Goal: Task Accomplishment & Management: Manage account settings

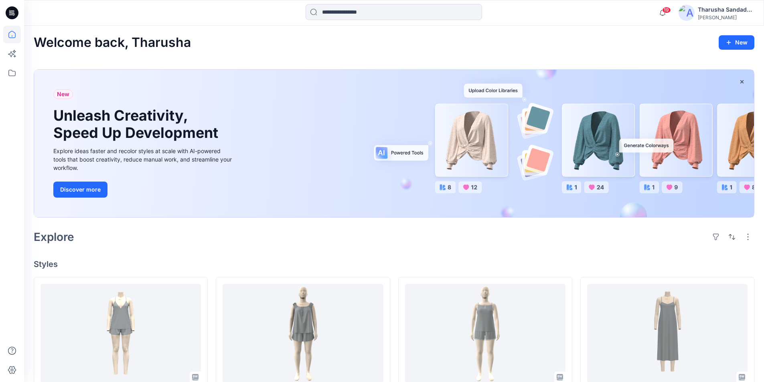
scroll to position [160, 0]
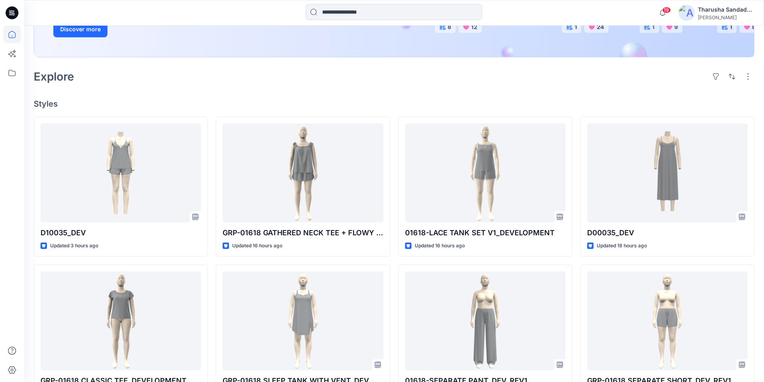
click at [11, 16] on icon at bounding box center [12, 12] width 13 height 13
click at [11, 15] on icon at bounding box center [11, 14] width 4 height 0
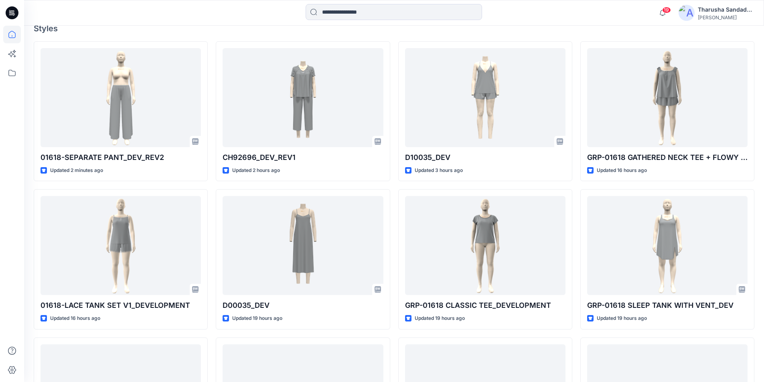
scroll to position [216, 0]
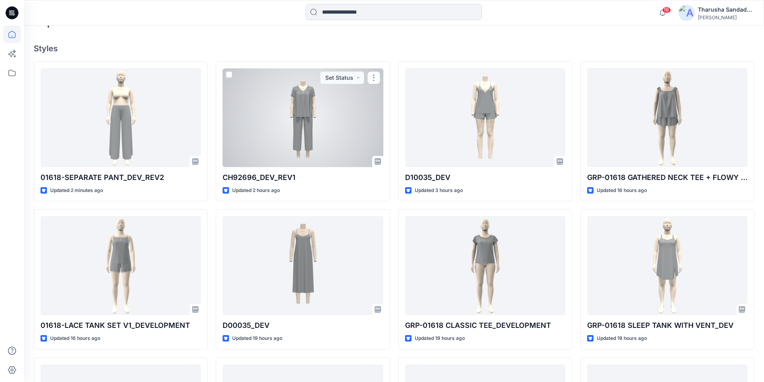
click at [271, 110] on div at bounding box center [303, 117] width 160 height 99
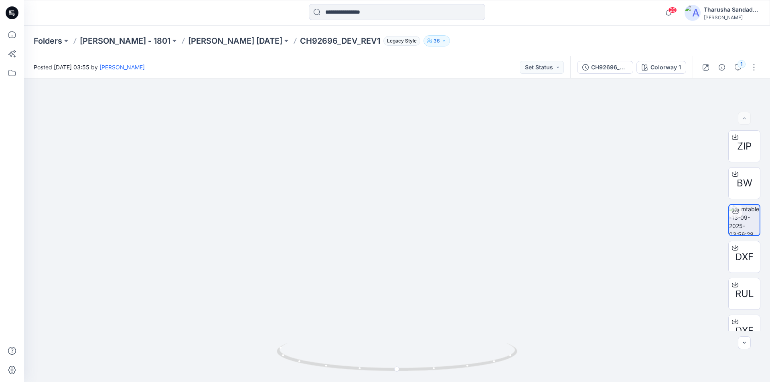
click at [14, 15] on icon at bounding box center [12, 12] width 13 height 13
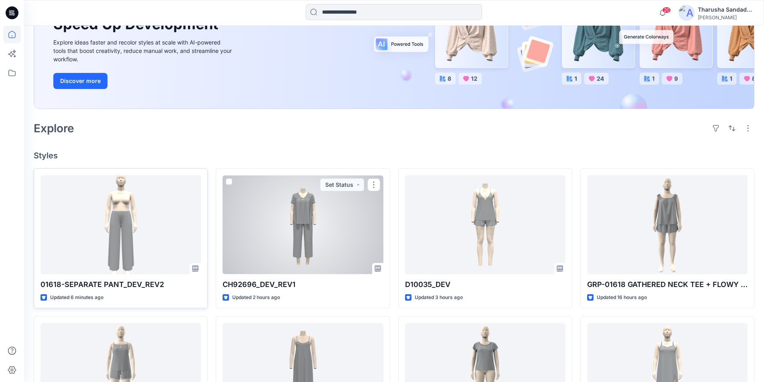
scroll to position [120, 0]
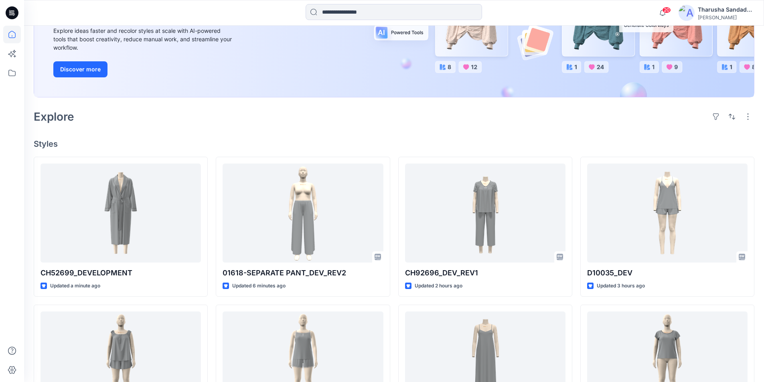
click at [232, 124] on div "Explore" at bounding box center [394, 116] width 721 height 19
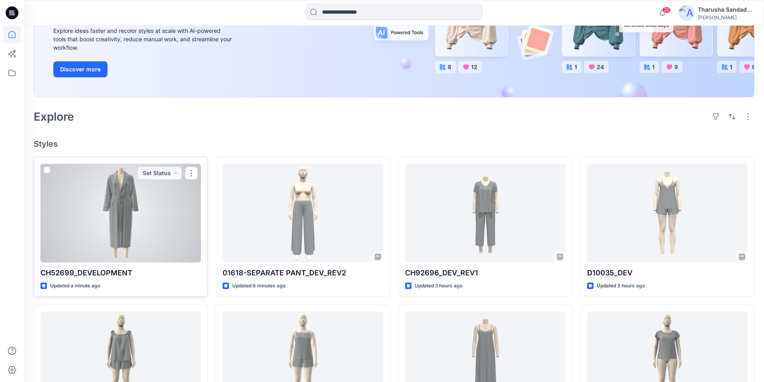
click at [160, 203] on div at bounding box center [121, 213] width 160 height 99
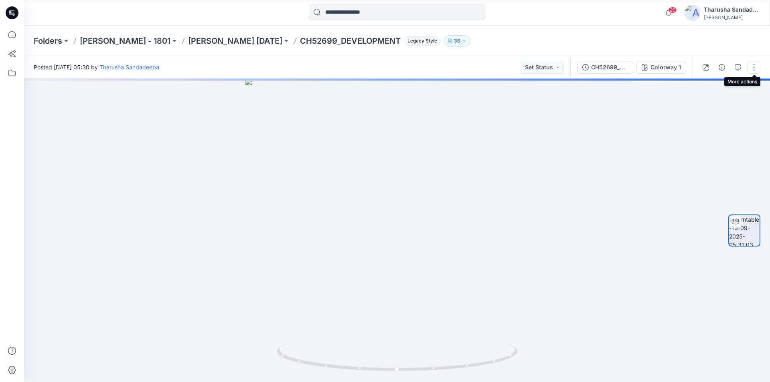
click at [756, 65] on button "button" at bounding box center [754, 67] width 13 height 13
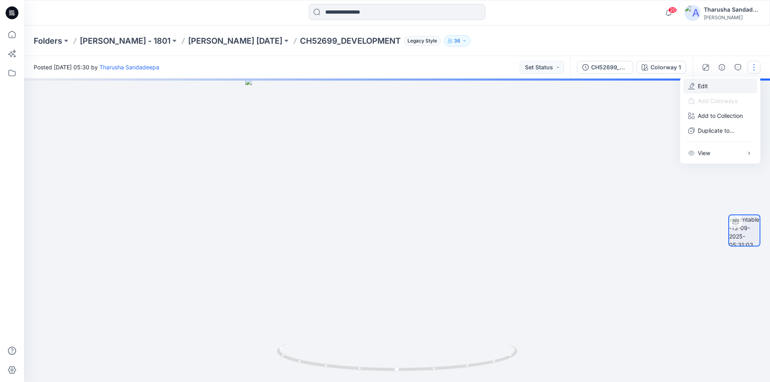
click at [737, 86] on button "Edit" at bounding box center [720, 86] width 74 height 15
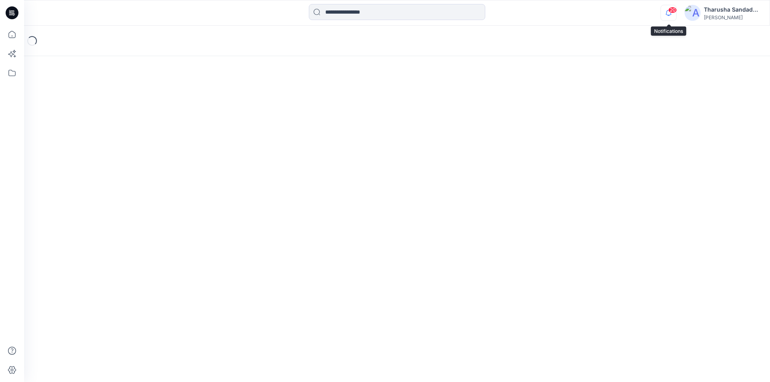
click at [670, 17] on icon "button" at bounding box center [668, 13] width 15 height 16
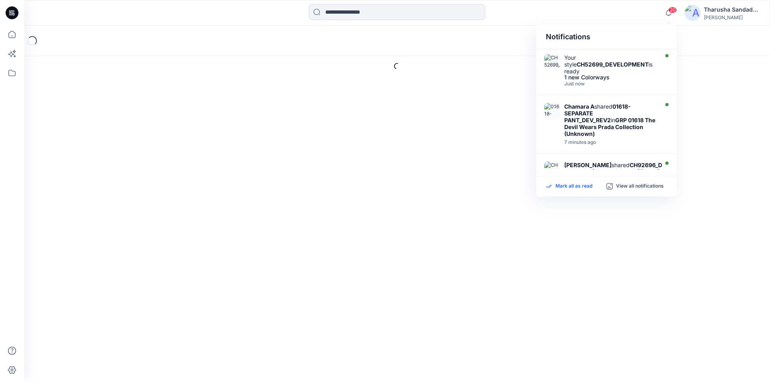
click at [590, 185] on p "Mark all as read" at bounding box center [573, 186] width 37 height 7
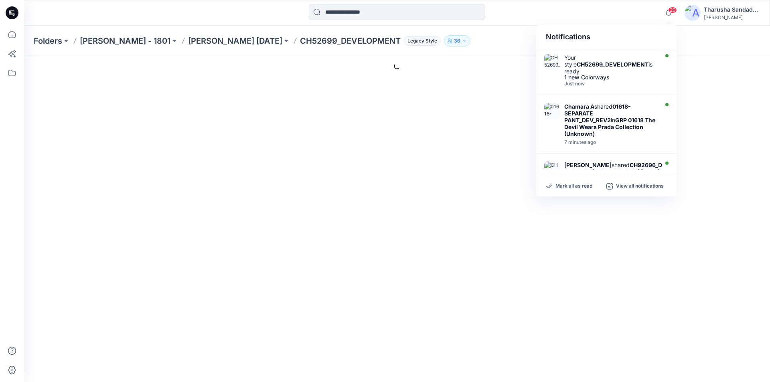
click at [532, 18] on div at bounding box center [397, 13] width 373 height 18
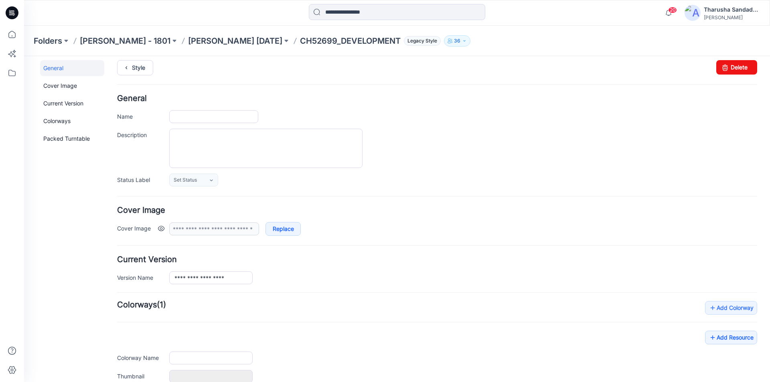
scroll to position [98, 0]
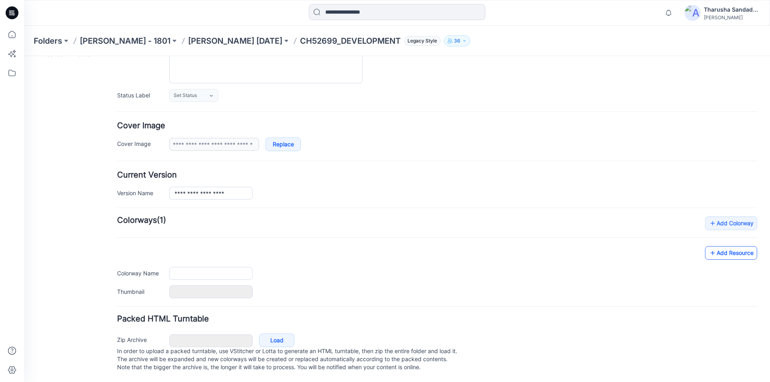
type input "**********"
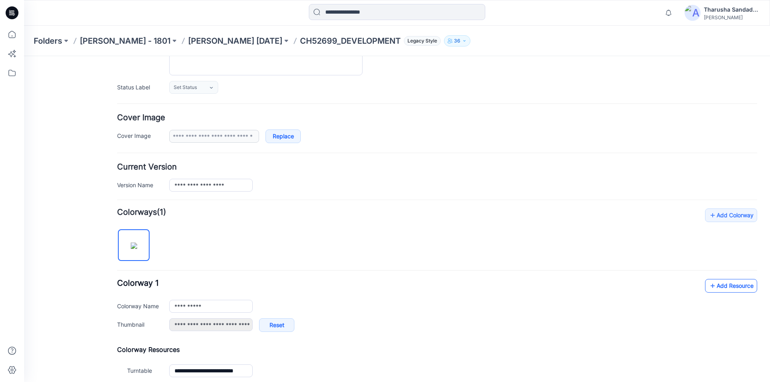
click at [722, 285] on link "Add Resource" at bounding box center [731, 286] width 52 height 14
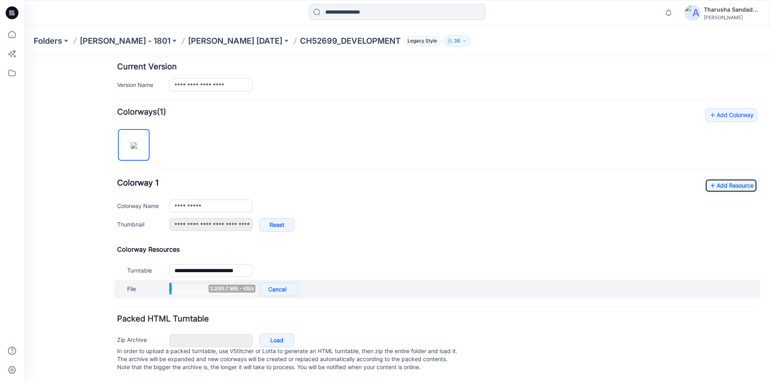
scroll to position [207, 0]
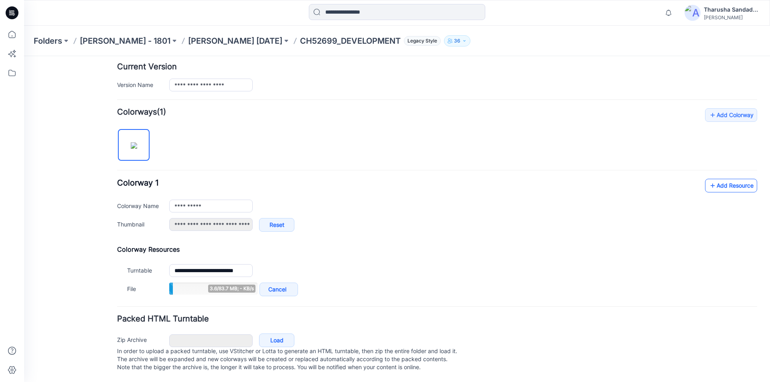
click at [731, 179] on link "Add Resource" at bounding box center [731, 186] width 52 height 14
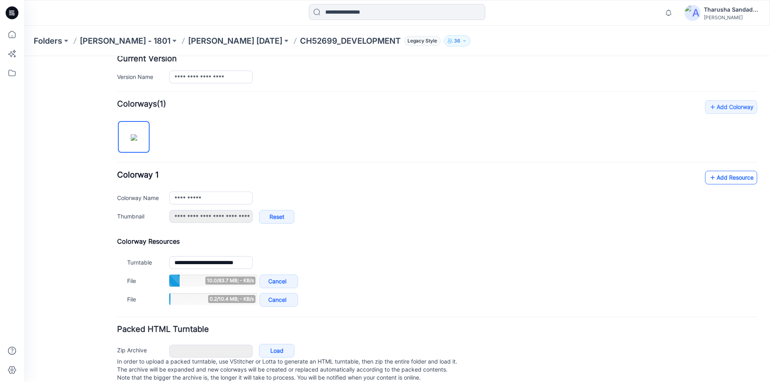
click at [713, 178] on link "Add Resource" at bounding box center [731, 178] width 52 height 14
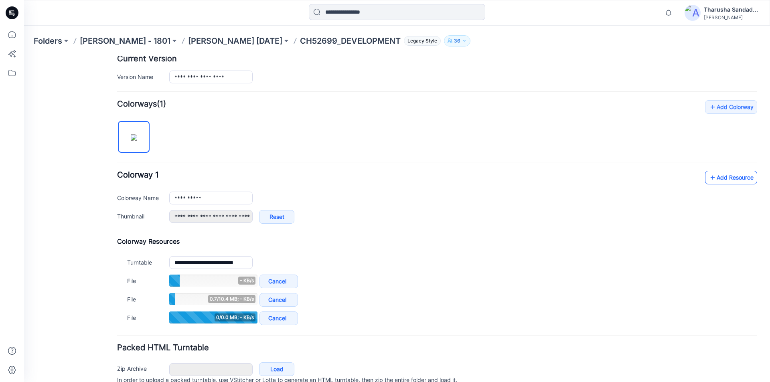
click at [716, 176] on link "Add Resource" at bounding box center [731, 178] width 52 height 14
click at [722, 177] on link "Add Resource" at bounding box center [731, 178] width 52 height 14
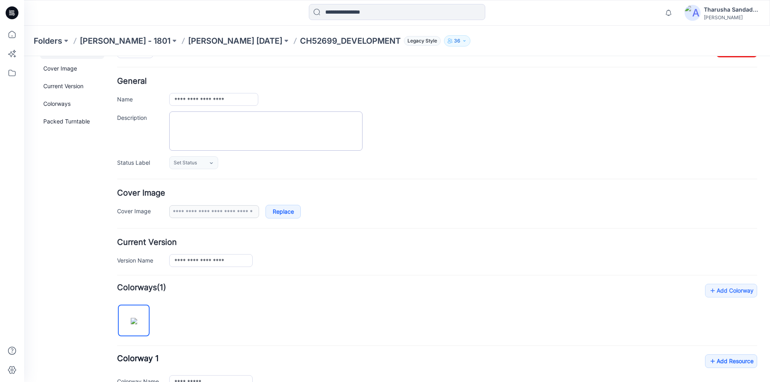
scroll to position [0, 0]
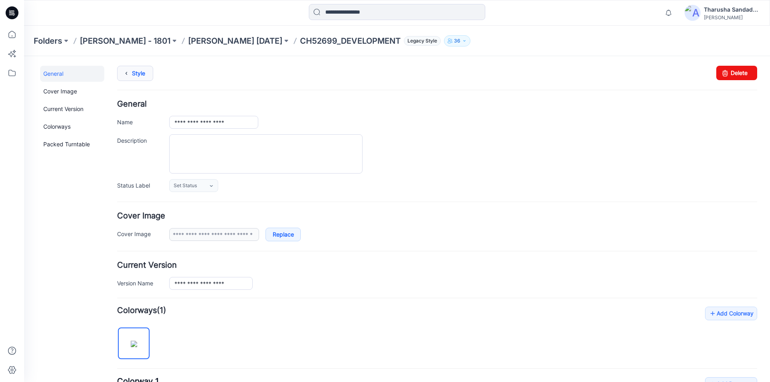
click at [133, 74] on link "Style" at bounding box center [135, 73] width 36 height 15
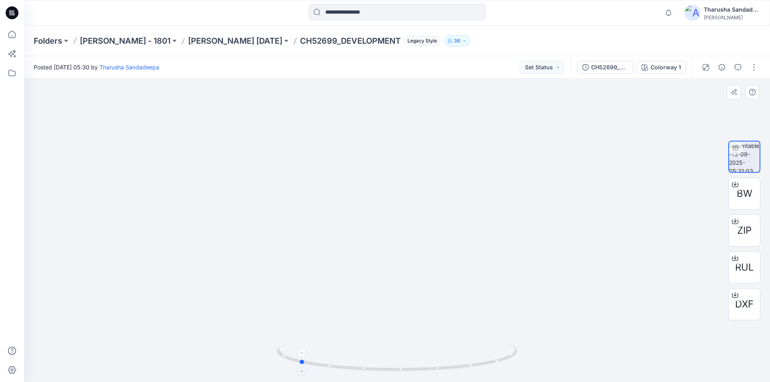
drag, startPoint x: 446, startPoint y: 367, endPoint x: 370, endPoint y: 364, distance: 76.3
